Goal: Navigation & Orientation: Understand site structure

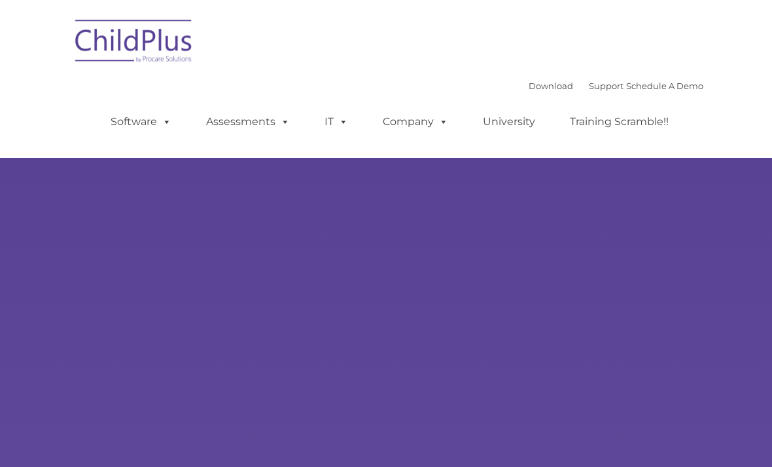
type input ""
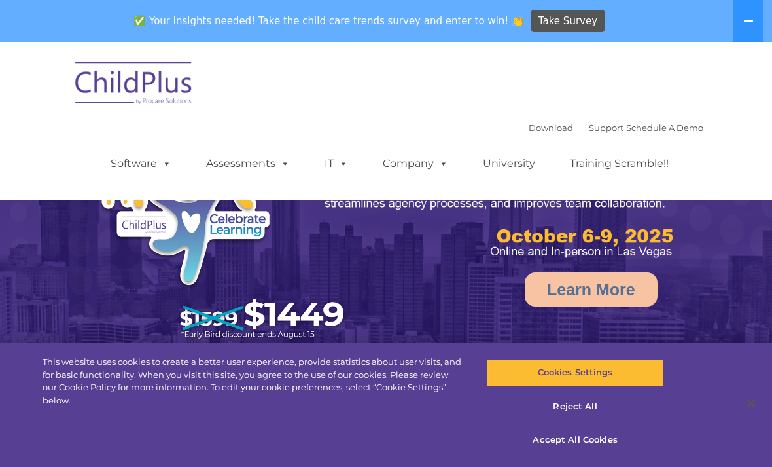
select select "MEDIUM"
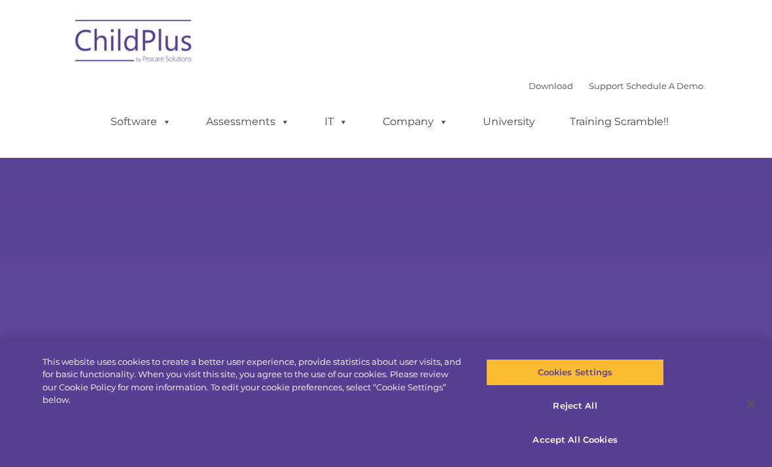
type input ""
